Goal: Transaction & Acquisition: Register for event/course

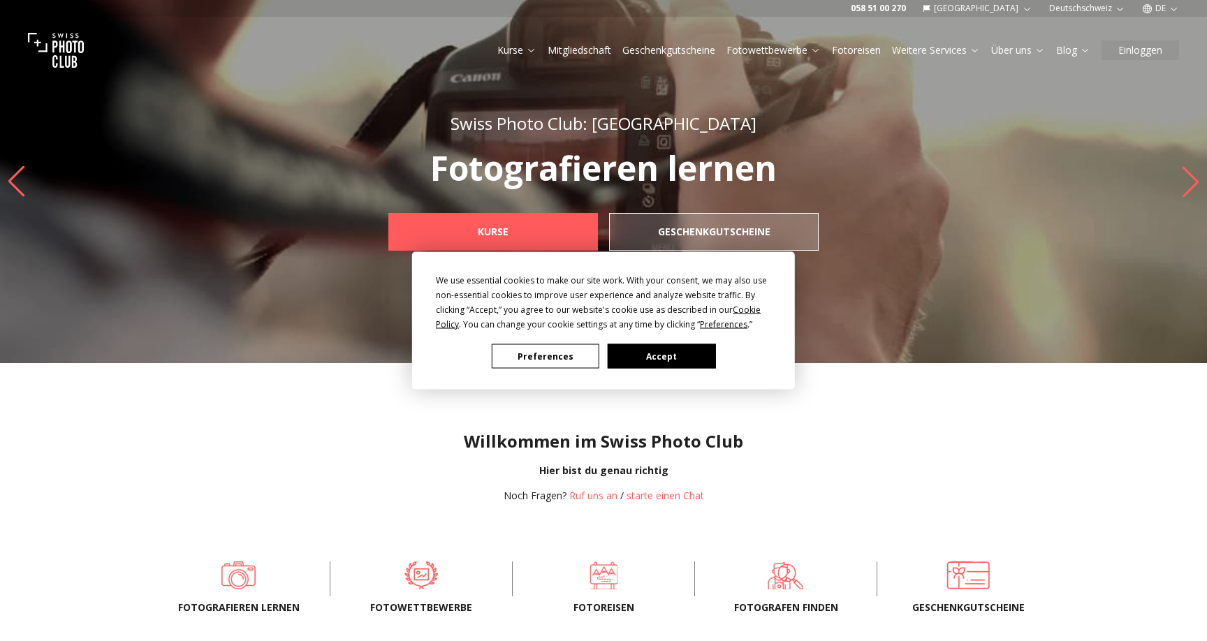
click at [536, 53] on div "We use essential cookies to make our site work. With your consent, we may also …" at bounding box center [603, 320] width 1207 height 641
click at [641, 365] on button "Accept" at bounding box center [662, 356] width 108 height 24
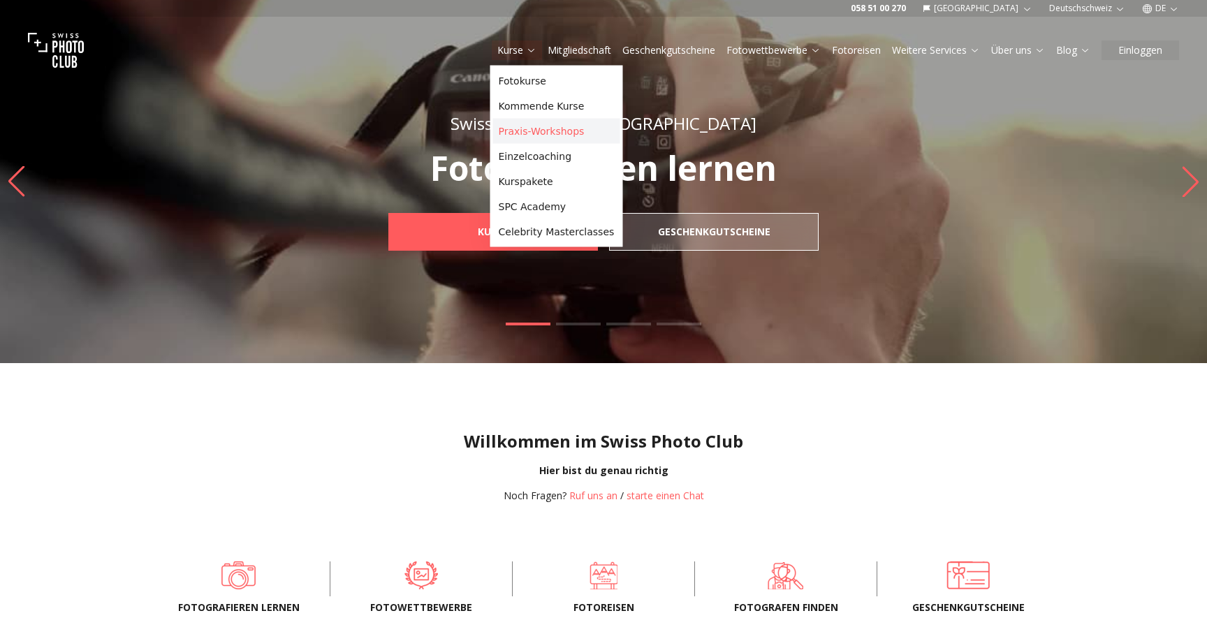
click at [524, 133] on link "Praxis-Workshops" at bounding box center [556, 131] width 127 height 25
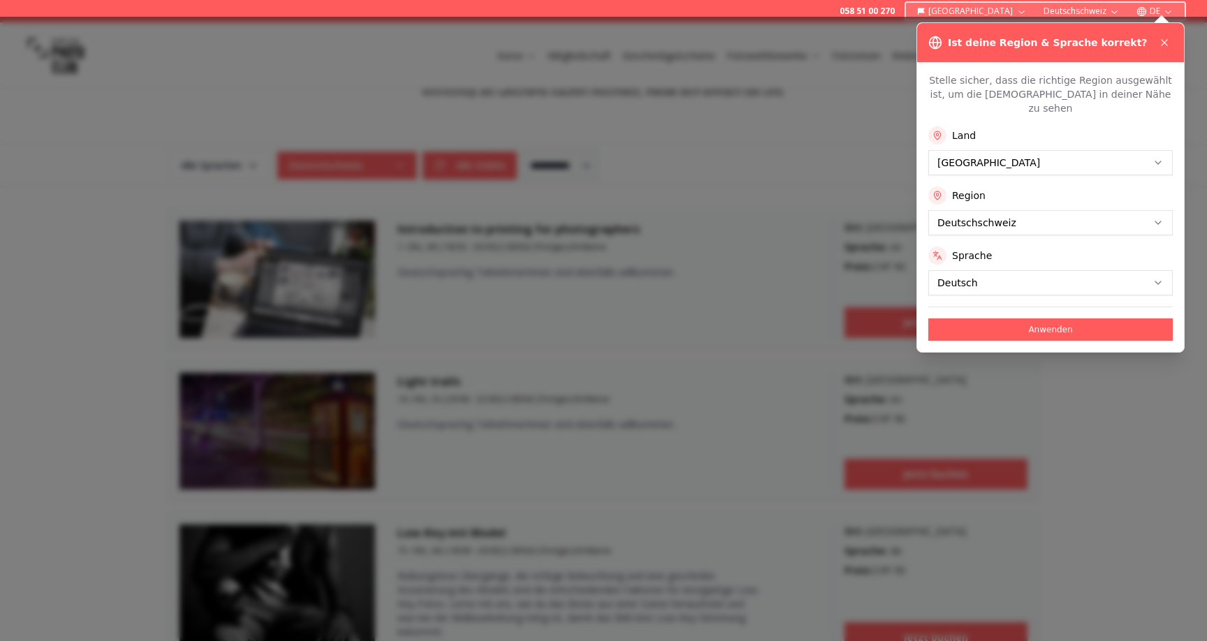
scroll to position [309, 0]
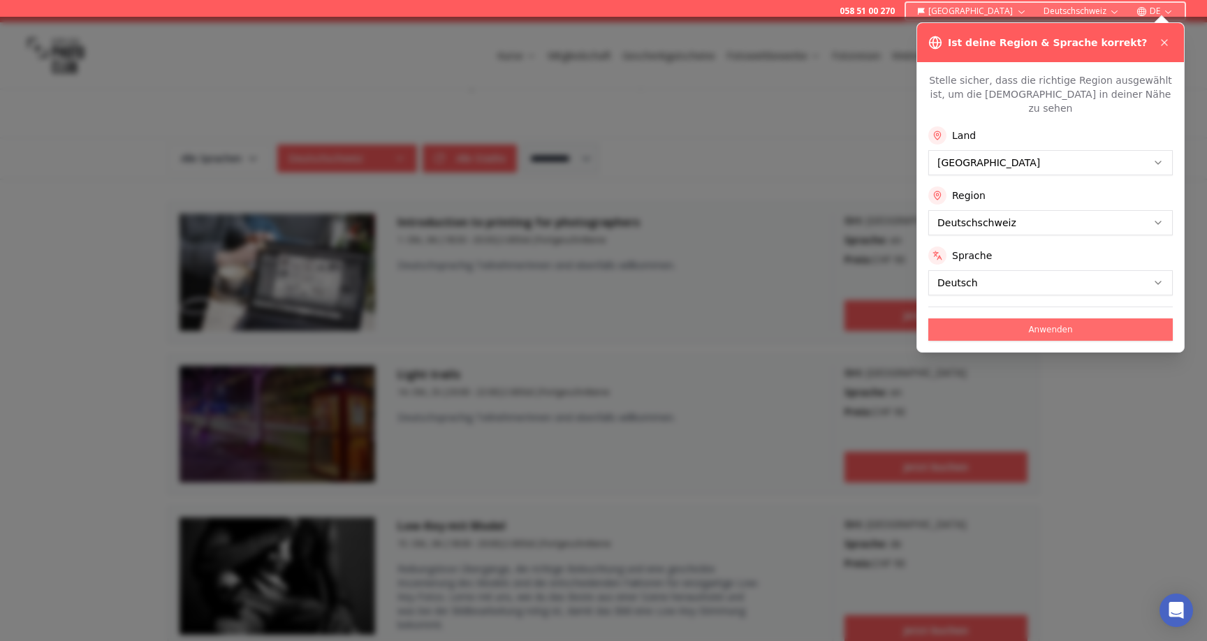
click at [1049, 321] on button "Anwenden" at bounding box center [1050, 330] width 244 height 22
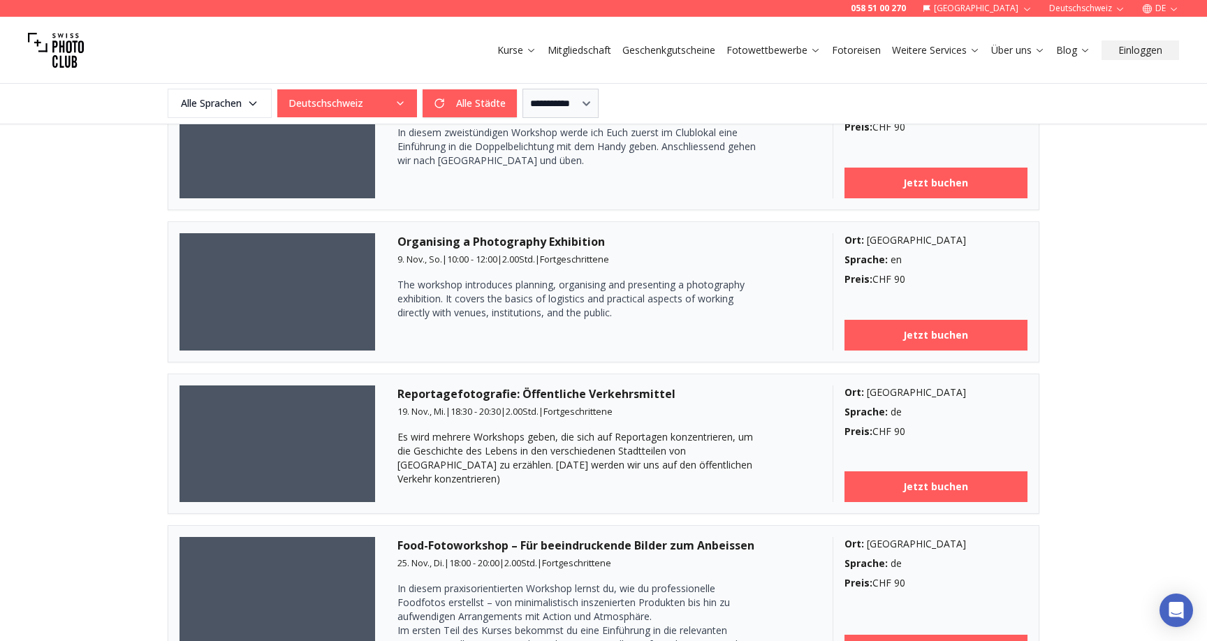
scroll to position [2031, 0]
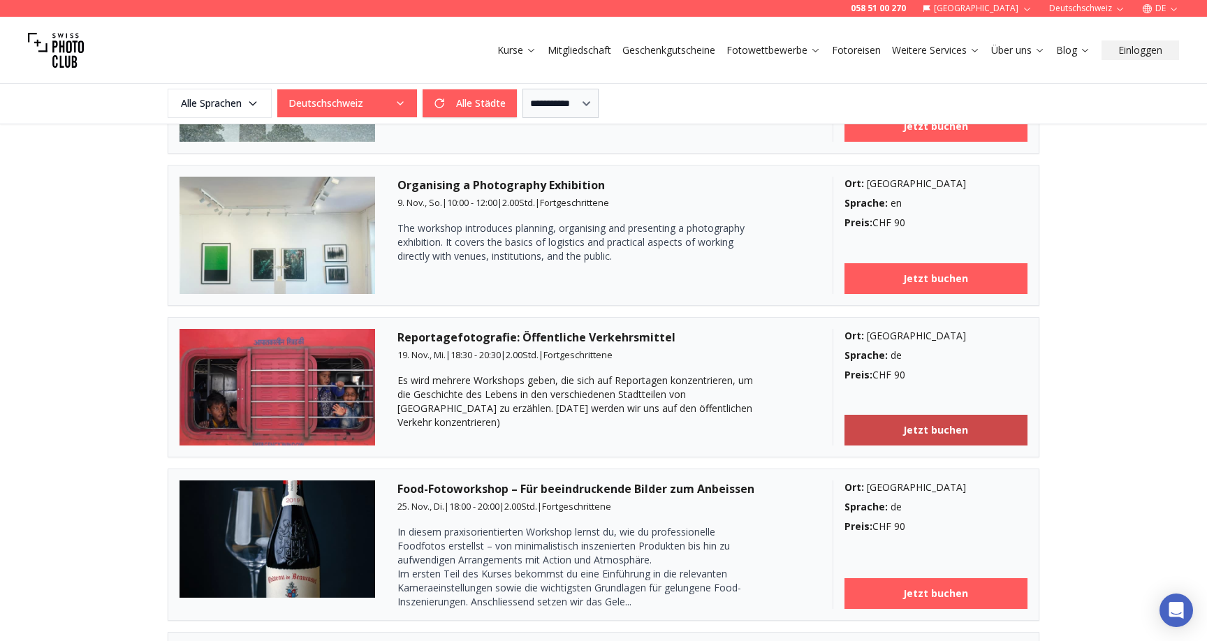
click at [912, 432] on b "Jetzt buchen" at bounding box center [935, 430] width 65 height 14
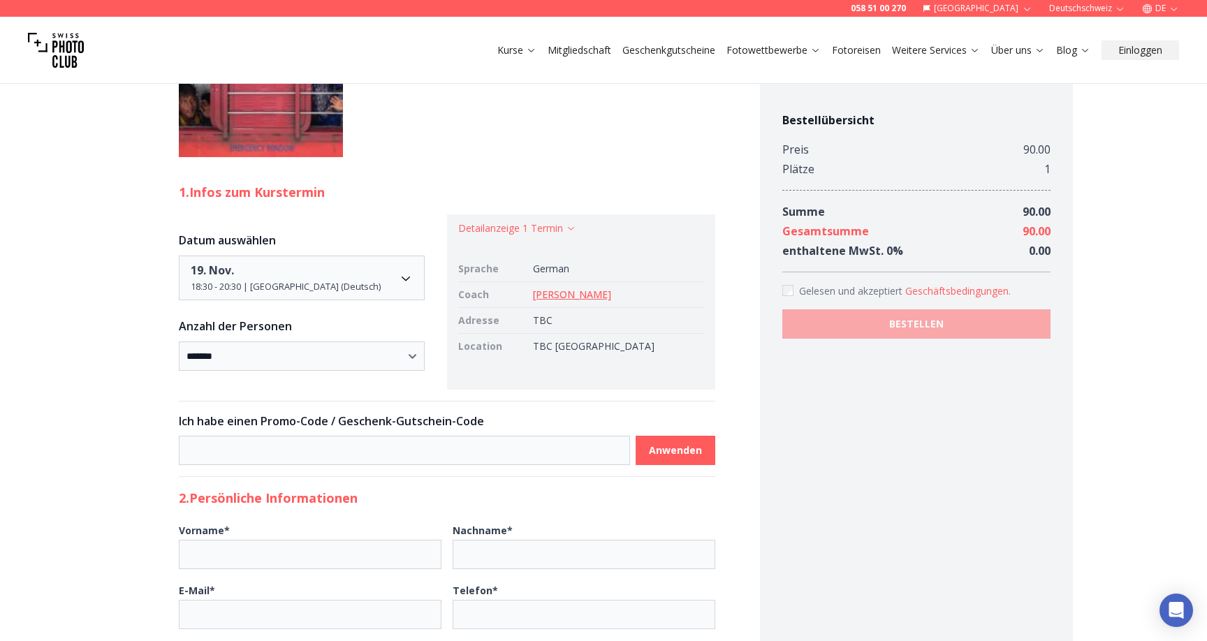
scroll to position [871, 0]
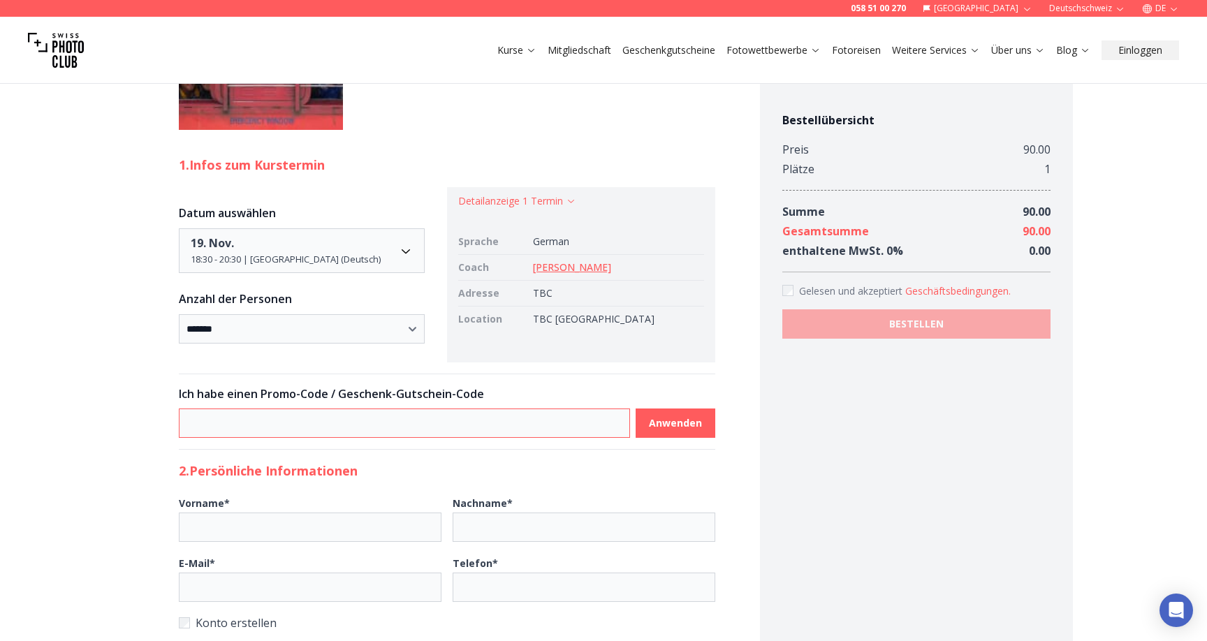
click at [353, 409] on input at bounding box center [404, 423] width 451 height 29
type input "**********"
click at [682, 416] on b "Anwenden" at bounding box center [675, 423] width 53 height 14
